Goal: Task Accomplishment & Management: Use online tool/utility

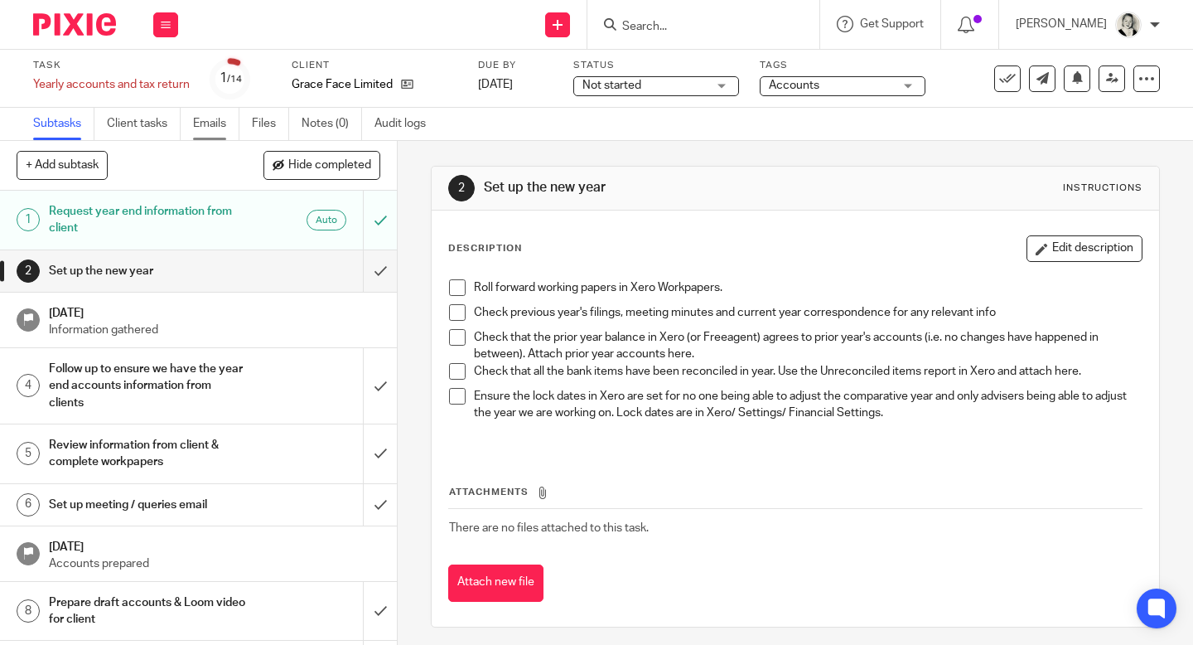
click at [223, 128] on link "Emails" at bounding box center [216, 124] width 46 height 32
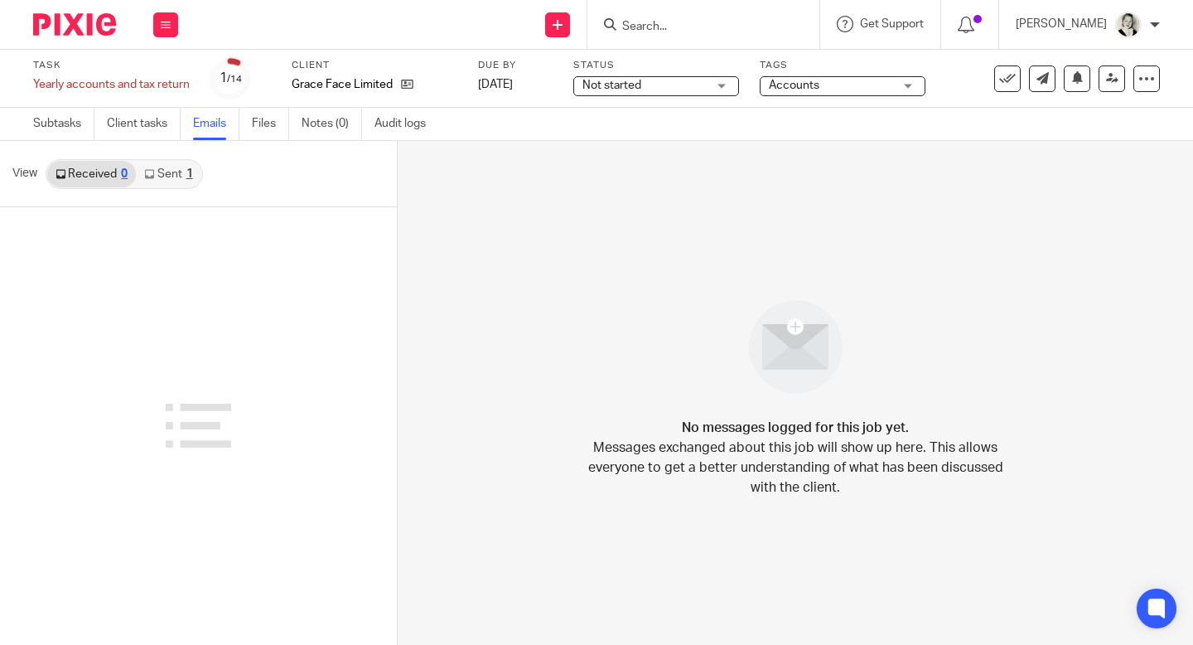
click at [177, 163] on link "Sent 1" at bounding box center [168, 174] width 65 height 27
